Goal: Task Accomplishment & Management: Manage account settings

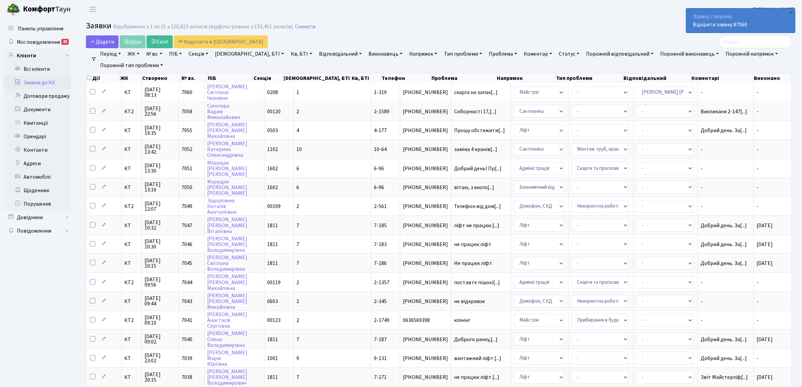
select select "25"
click at [743, 47] on input "search" at bounding box center [755, 41] width 73 height 13
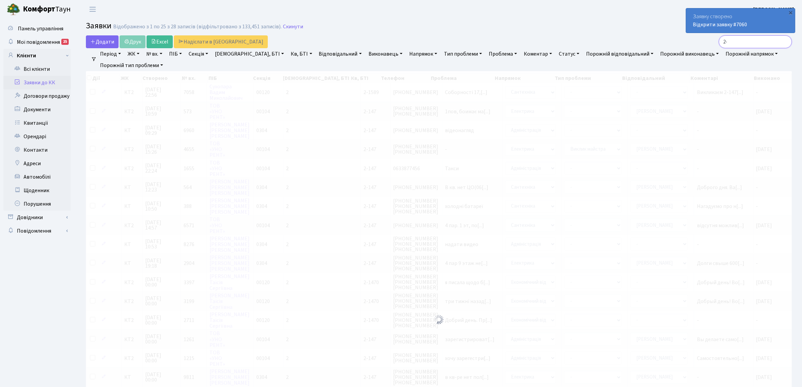
type input "2"
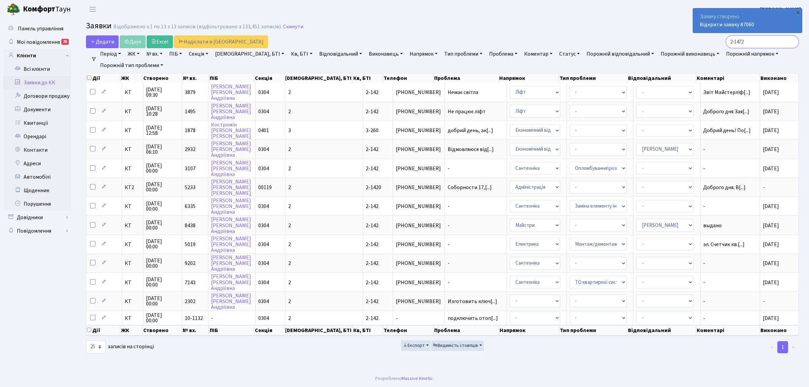
type input "2-1472"
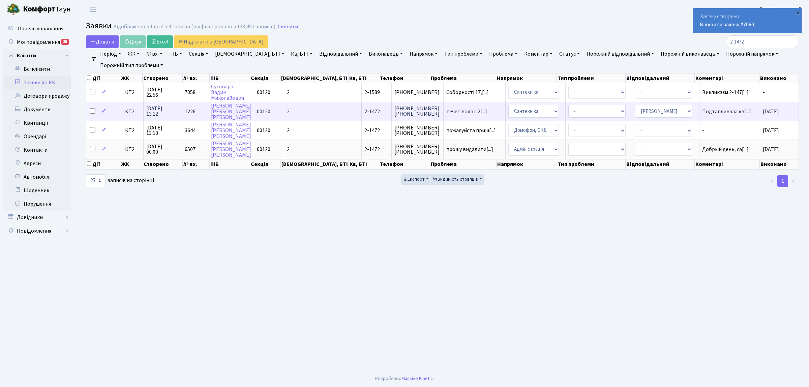
click at [127, 112] on span "КТ2" at bounding box center [133, 111] width 16 height 5
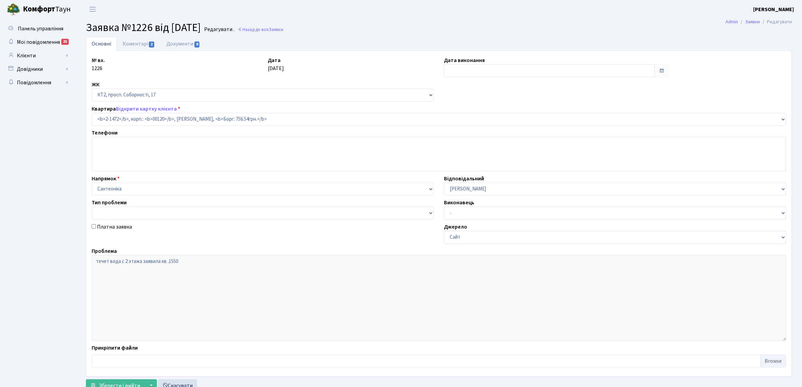
select select "13087"
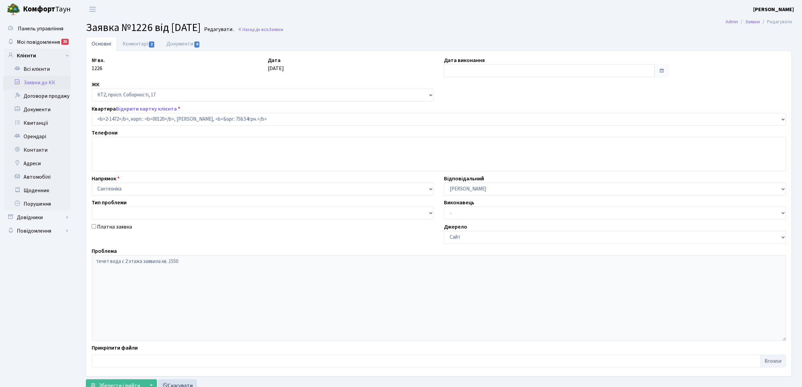
type input "[DATE]"
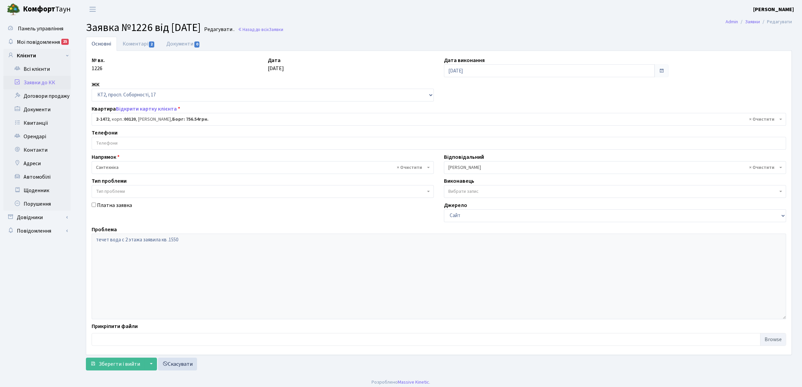
click at [53, 82] on link "Заявки до КК" at bounding box center [36, 82] width 67 height 13
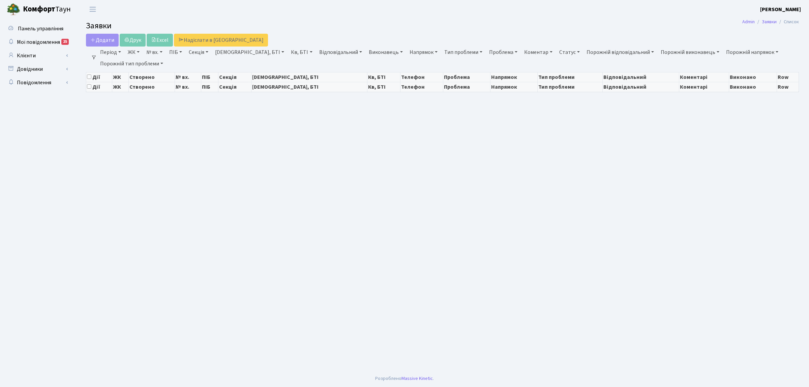
select select "25"
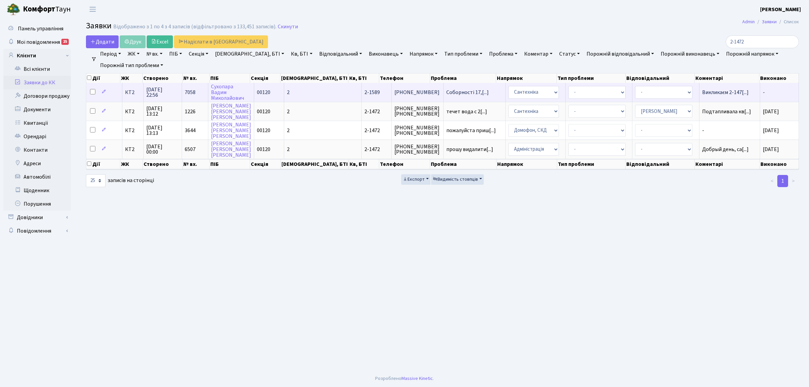
click at [127, 93] on span "КТ2" at bounding box center [133, 92] width 16 height 5
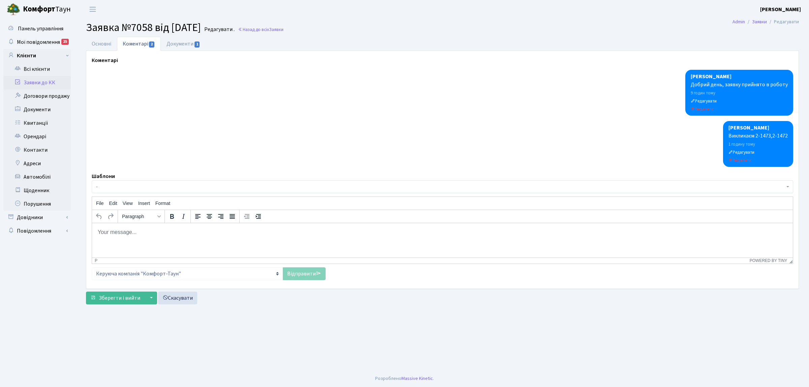
click at [149, 241] on html at bounding box center [442, 232] width 701 height 18
click at [300, 275] on link "Відправити" at bounding box center [304, 273] width 43 height 13
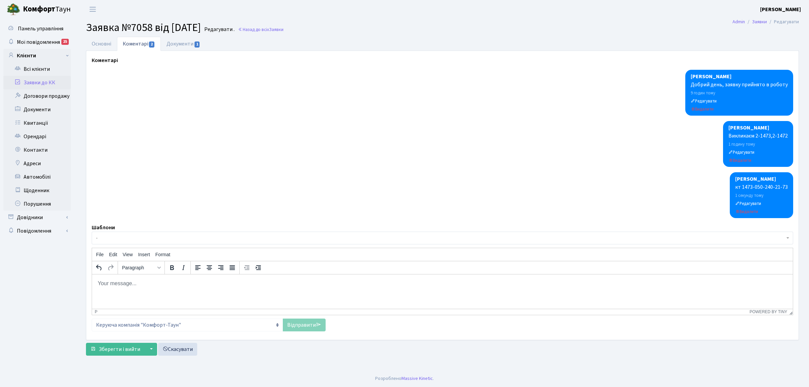
click at [279, 281] on p "Rich Text Area. Press ALT-0 for help." at bounding box center [442, 282] width 690 height 7
click at [303, 322] on link "Відправити" at bounding box center [304, 324] width 43 height 13
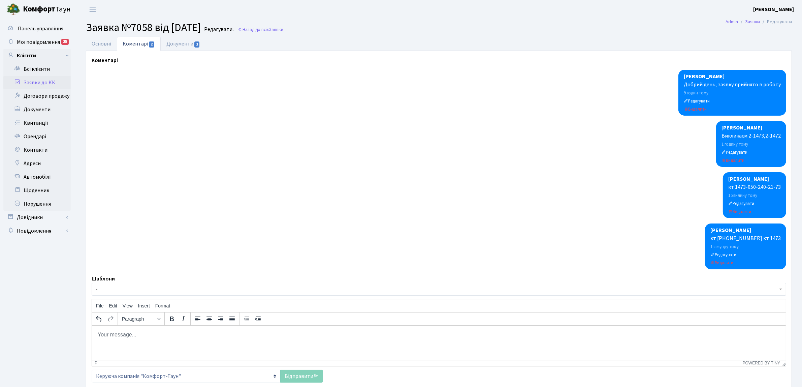
click at [769, 243] on div "1 секунду тому" at bounding box center [746, 246] width 70 height 8
click at [729, 257] on small "Редагувати" at bounding box center [724, 255] width 26 height 6
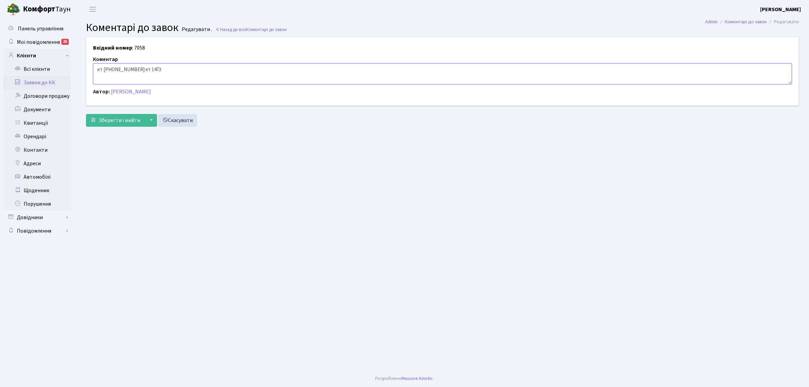
click at [143, 68] on textarea "кт [PHONE_NUMBER] кт 1473" at bounding box center [442, 73] width 699 height 21
click at [141, 69] on textarea "кт [PHONE_NUMBER] кт 1473" at bounding box center [442, 73] width 699 height 21
type textarea "кт [PHONE_NUMBER] кт 2-1473"
click at [129, 121] on span "Зберегти і вийти" at bounding box center [119, 120] width 41 height 7
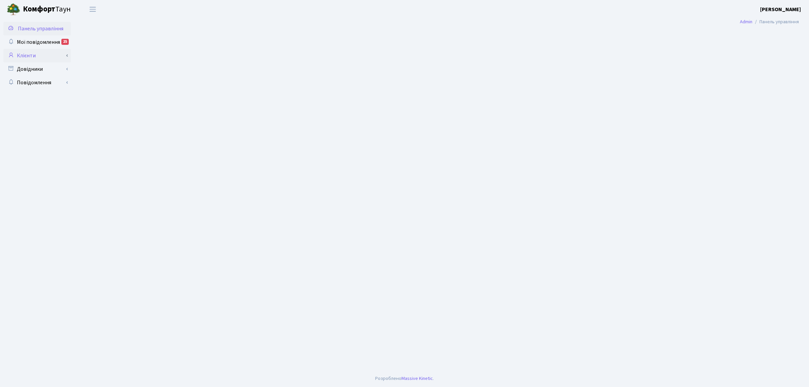
click at [67, 52] on link "Клієнти" at bounding box center [36, 55] width 67 height 13
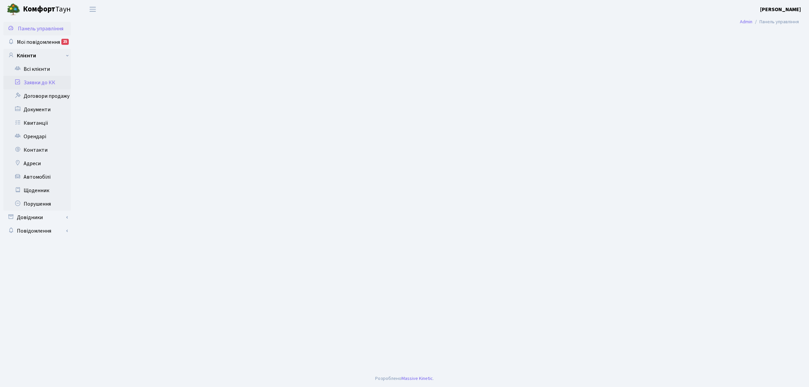
click at [49, 80] on link "Заявки до КК" at bounding box center [36, 82] width 67 height 13
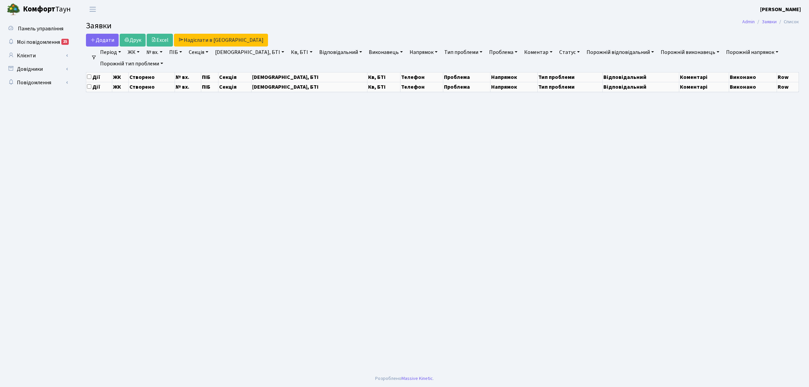
select select "25"
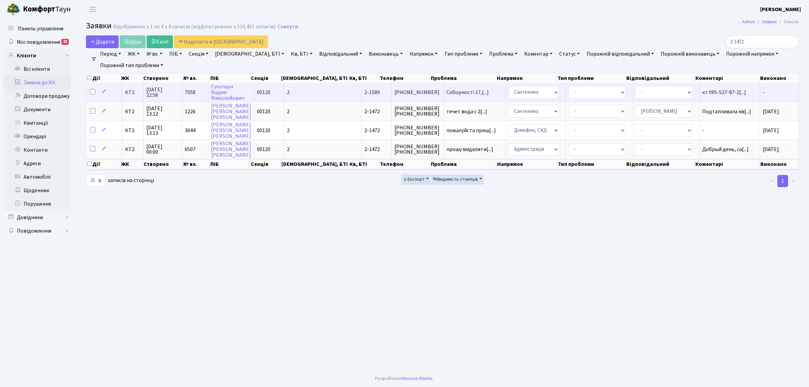
click at [134, 94] on span "КТ2" at bounding box center [133, 92] width 16 height 5
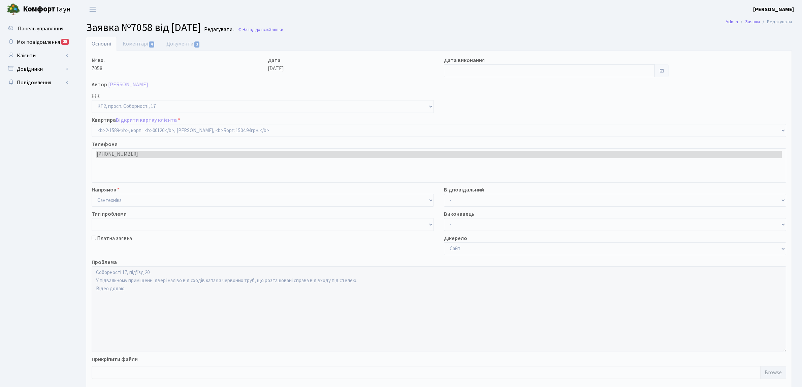
select select "13204"
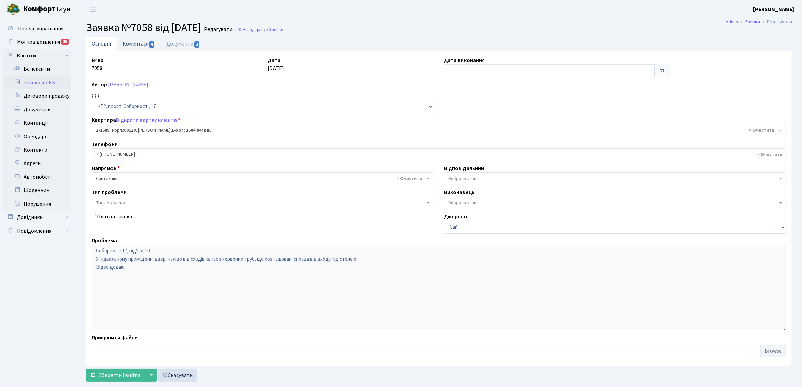
click at [141, 42] on link "Коментарі 4" at bounding box center [139, 44] width 44 height 14
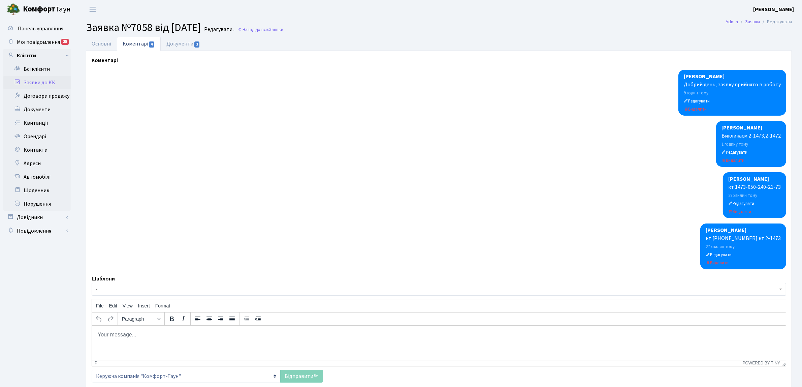
click at [745, 241] on div "кт 095-527-87-27 кт 2-1473" at bounding box center [743, 238] width 75 height 8
